Goal: Transaction & Acquisition: Purchase product/service

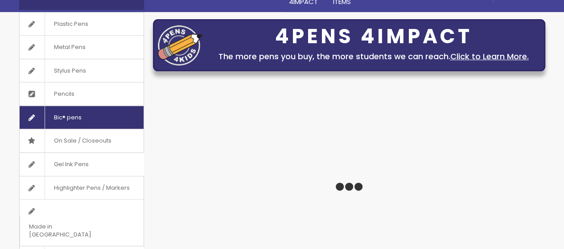
scroll to position [89, 0]
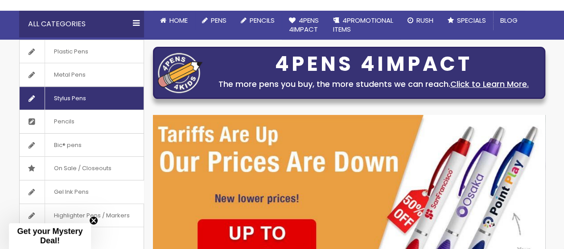
click at [70, 95] on span "Stylus Pens" at bounding box center [70, 98] width 50 height 23
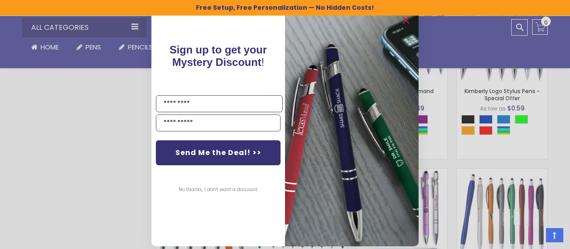
click at [299, 26] on img "POPUP Form" at bounding box center [352, 128] width 134 height 238
click at [73, 131] on div "Close dialog Sign up to get your Mystery Discount ! Name Email Send Me the Deal…" at bounding box center [285, 124] width 570 height 249
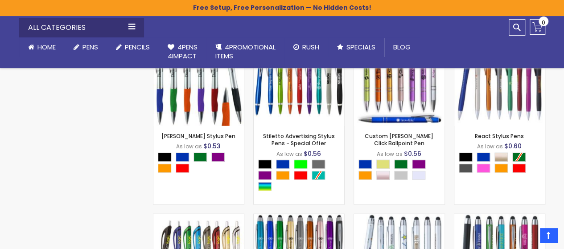
scroll to position [729, 0]
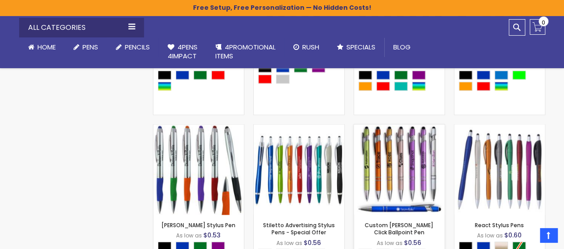
click at [399, 153] on img at bounding box center [399, 169] width 90 height 90
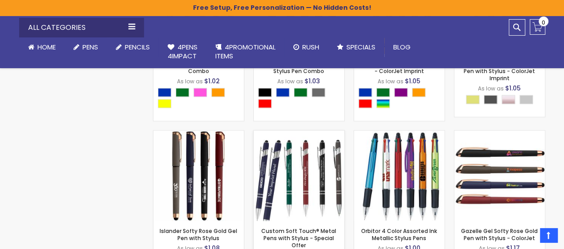
scroll to position [2333, 0]
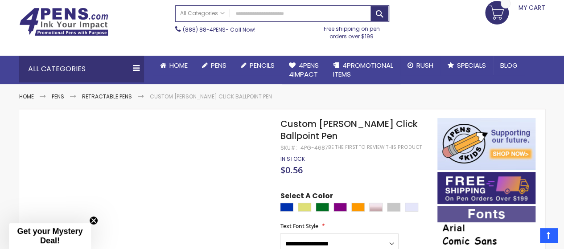
scroll to position [90, 0]
